Goal: Task Accomplishment & Management: Use online tool/utility

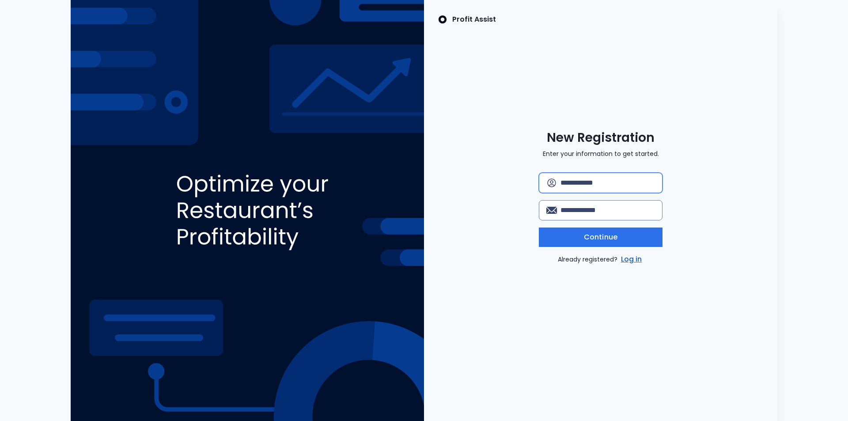
click at [602, 181] on input "text" at bounding box center [608, 182] width 95 height 19
drag, startPoint x: 602, startPoint y: 181, endPoint x: 565, endPoint y: 185, distance: 37.3
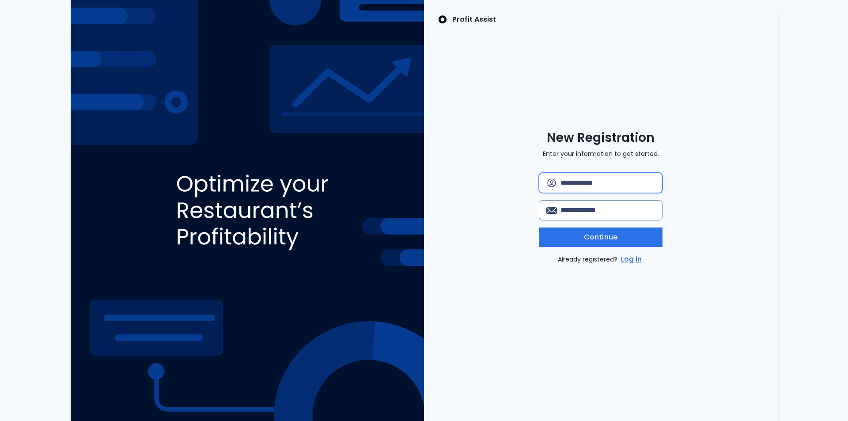
click at [565, 185] on input "text" at bounding box center [608, 182] width 95 height 19
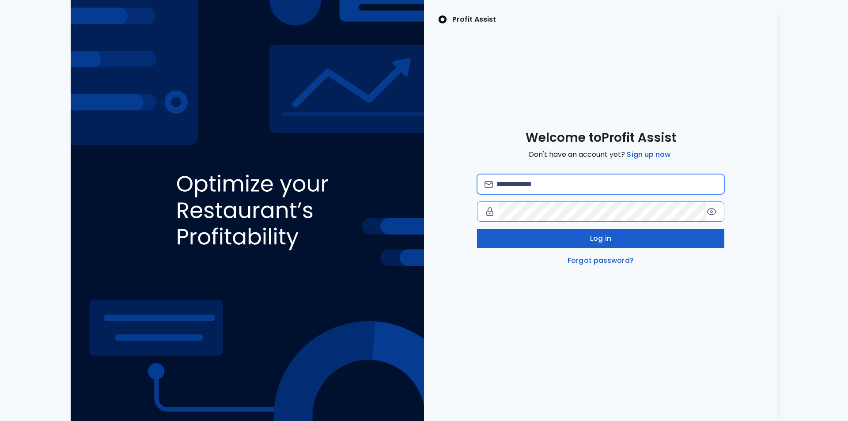
type input "**********"
click at [641, 240] on button "Log in" at bounding box center [600, 238] width 247 height 19
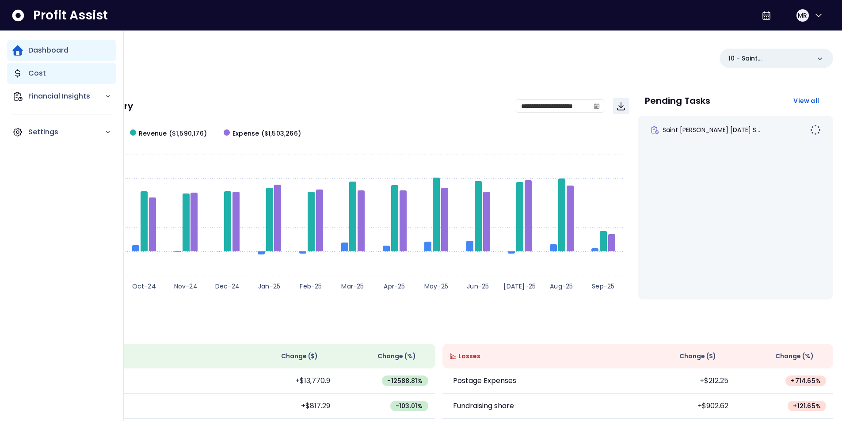
click at [13, 68] on div "Cost" at bounding box center [61, 73] width 109 height 21
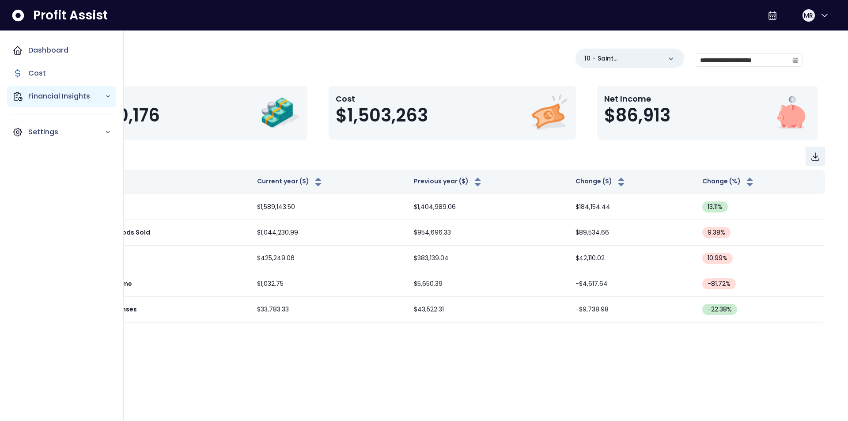
click at [65, 103] on div "Financial Insights" at bounding box center [61, 96] width 109 height 21
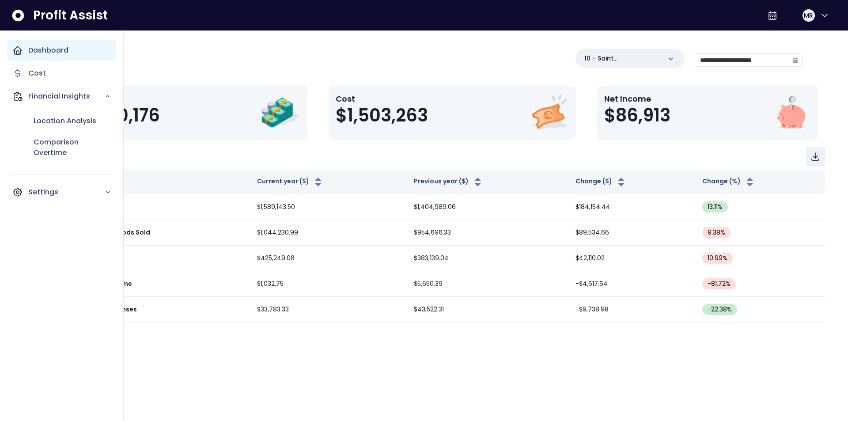
click at [56, 54] on p "Dashboard" at bounding box center [48, 50] width 40 height 11
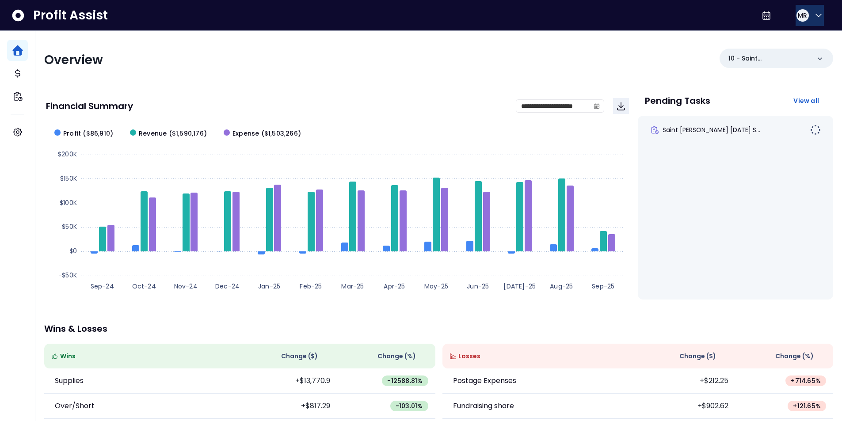
click at [817, 12] on icon "button" at bounding box center [818, 15] width 11 height 11
